Goal: Task Accomplishment & Management: Use online tool/utility

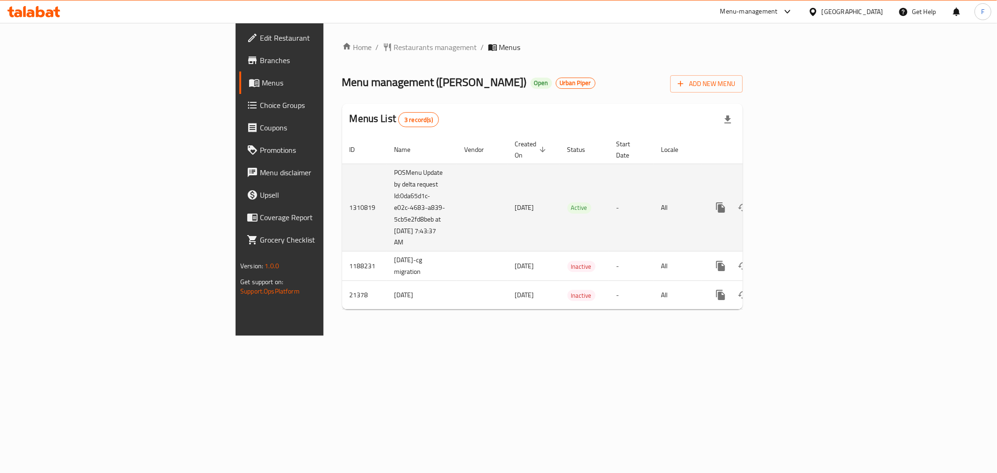
drag, startPoint x: 273, startPoint y: 232, endPoint x: 234, endPoint y: 184, distance: 61.5
click at [387, 184] on td "POSMenu Update by delta request Id:0da65d1c-e02c-4683-a839-5cb5e2fd8beb at [DAT…" at bounding box center [422, 208] width 70 height 88
copy td "Id:0da65d1c-e02c-4683-a839-5cb5e2fd8beb at [DATE] 7:43:37 AM"
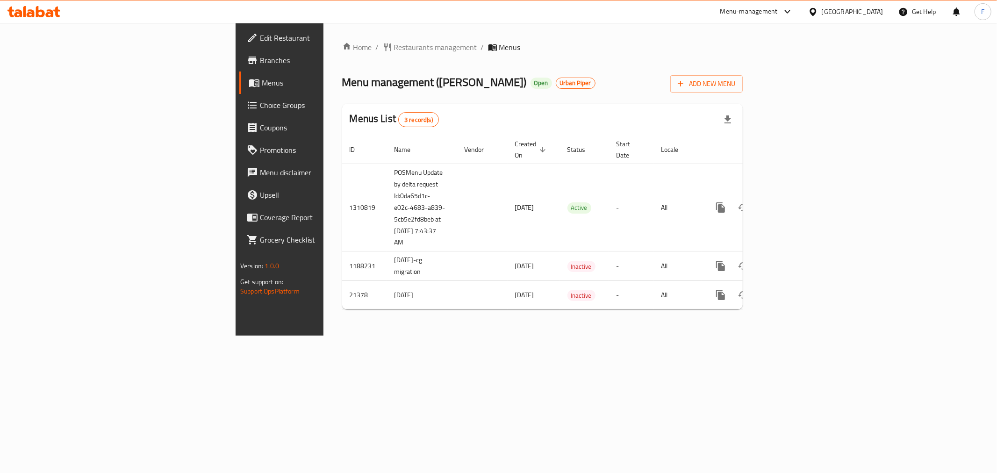
click at [660, 336] on div "Home / Restaurants management / Menus Menu management ( [PERSON_NAME] Bhavan ) …" at bounding box center [542, 179] width 438 height 313
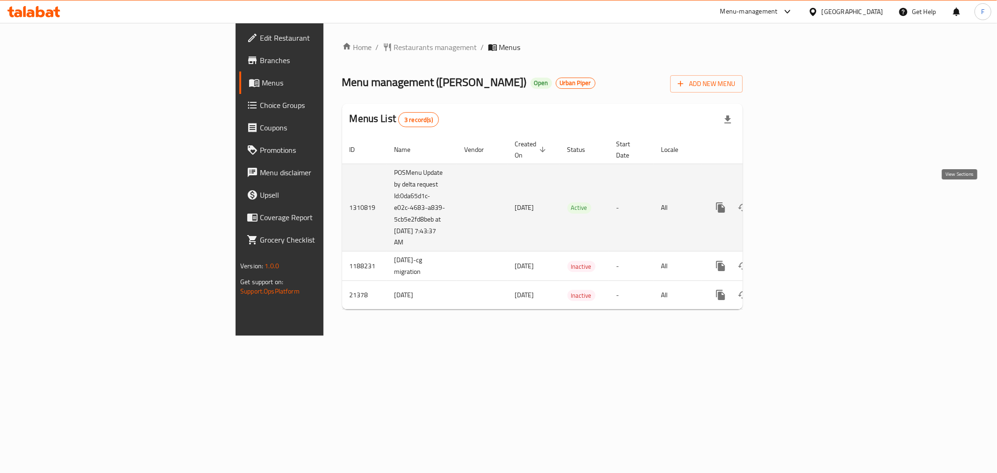
click at [794, 202] on icon "enhanced table" at bounding box center [787, 207] width 11 height 11
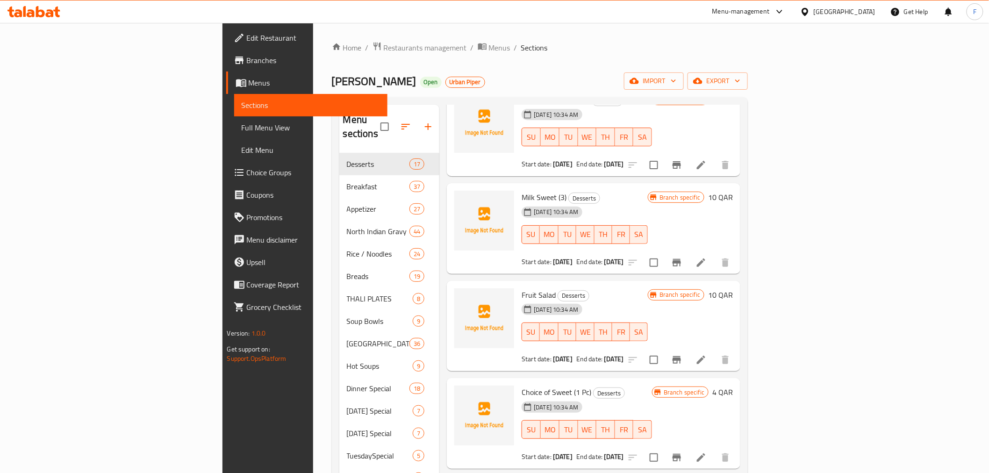
scroll to position [259, 0]
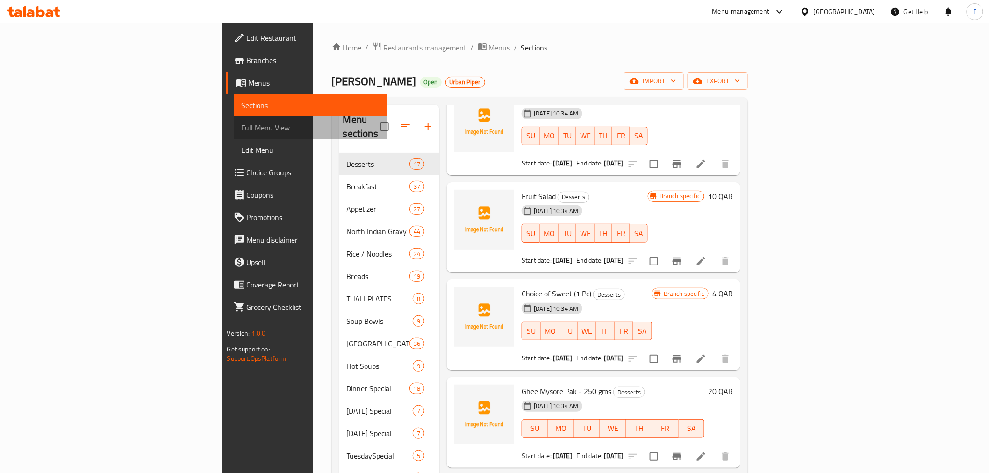
click at [242, 128] on span "Full Menu View" at bounding box center [311, 127] width 138 height 11
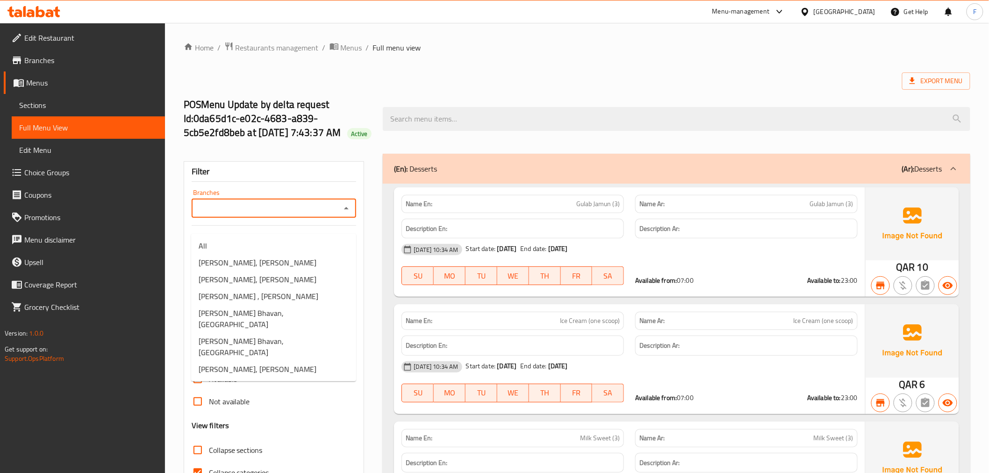
click at [234, 215] on input "Branches" at bounding box center [266, 208] width 144 height 13
click at [218, 244] on li "All" at bounding box center [273, 245] width 165 height 17
type input "All"
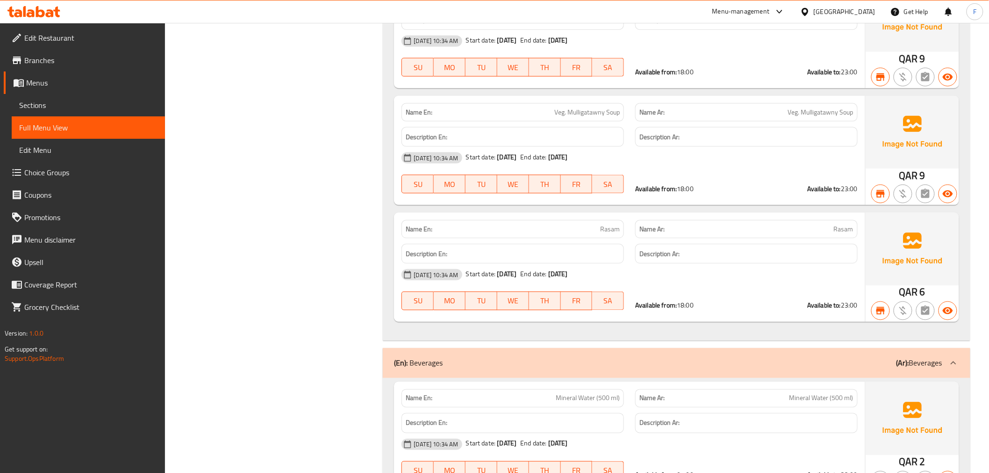
scroll to position [50893, 0]
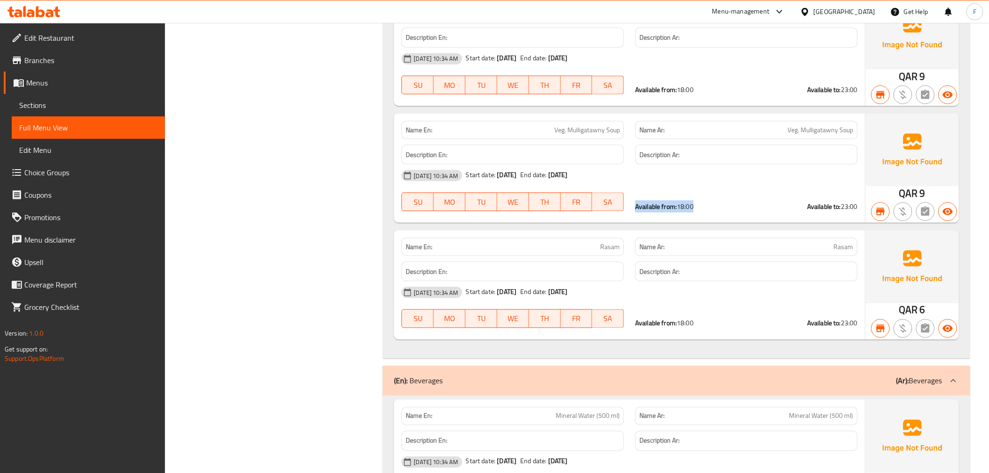
drag, startPoint x: 633, startPoint y: 222, endPoint x: 695, endPoint y: 221, distance: 61.7
click at [695, 217] on div "Available from: 18:00 Available to: 23:00" at bounding box center [747, 206] width 234 height 21
copy div "Available from: 18:00"
drag, startPoint x: 802, startPoint y: 223, endPoint x: 861, endPoint y: 224, distance: 59.4
click at [861, 217] on div "Available from: 18:00 Available to: 23:00" at bounding box center [747, 206] width 234 height 21
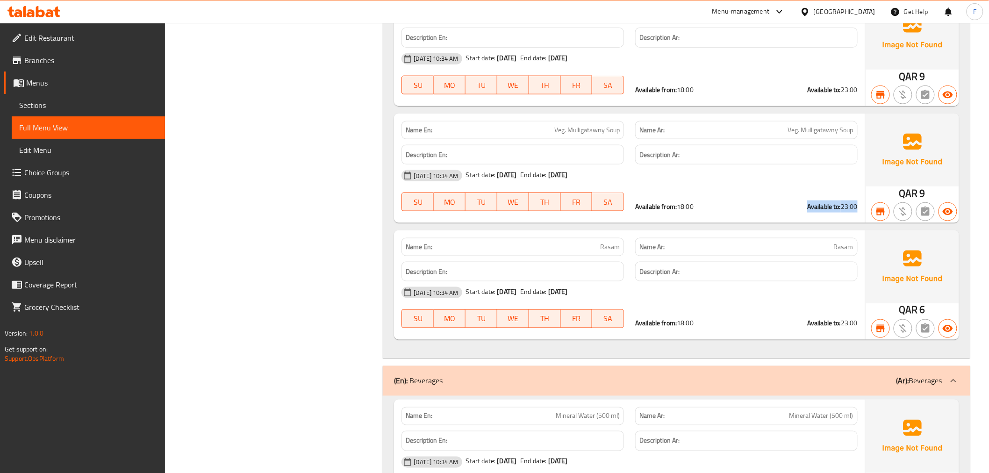
copy div "Available to: 23:00"
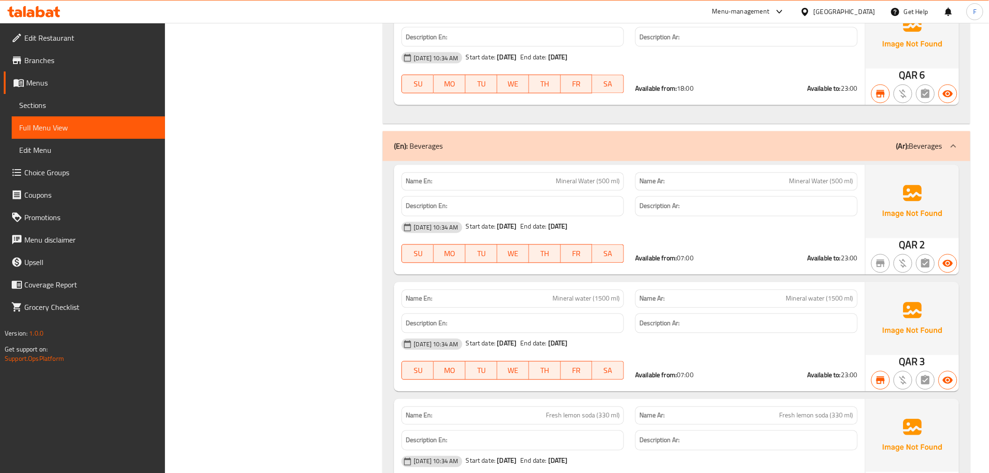
scroll to position [51153, 0]
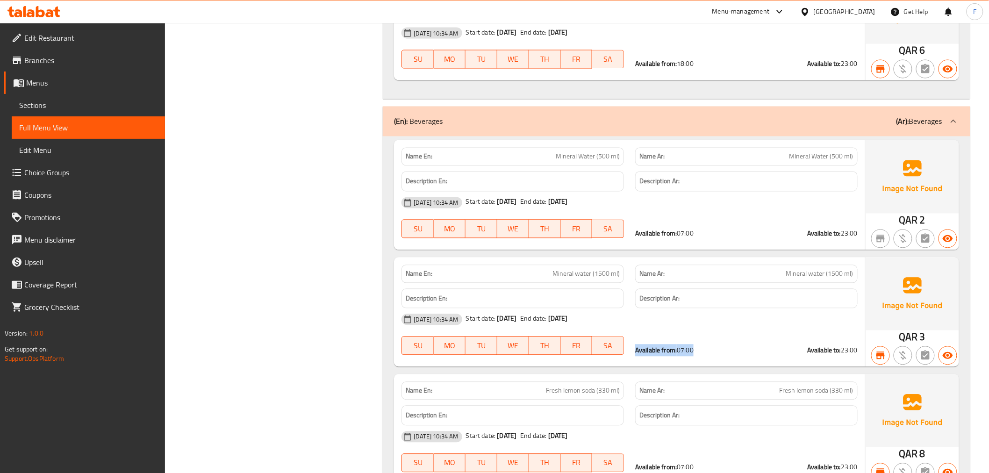
drag, startPoint x: 632, startPoint y: 367, endPoint x: 700, endPoint y: 367, distance: 67.8
click at [700, 361] on div "Available from: 07:00 Available to: 23:00" at bounding box center [747, 350] width 234 height 21
copy div "Available from: 07:00"
click at [42, 57] on span "Branches" at bounding box center [90, 60] width 133 height 11
